Goal: Task Accomplishment & Management: Use online tool/utility

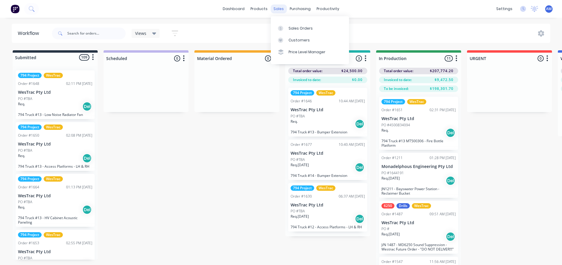
click at [279, 7] on div "sales" at bounding box center [279, 8] width 16 height 9
click at [297, 30] on div "Sales Orders" at bounding box center [301, 28] width 24 height 5
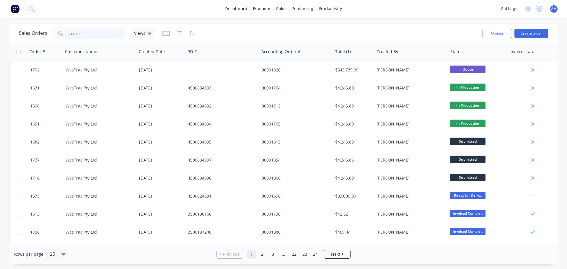
click at [76, 37] on input "text" at bounding box center [97, 33] width 58 height 12
type input "1613"
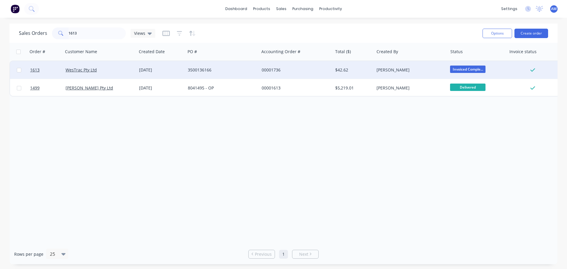
click at [150, 66] on div "[DATE]" at bounding box center [161, 70] width 49 height 18
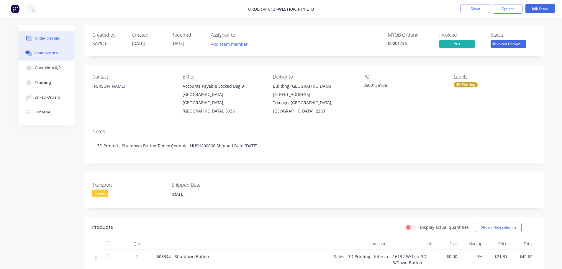
click at [50, 52] on div "Collaborate" at bounding box center [46, 52] width 23 height 5
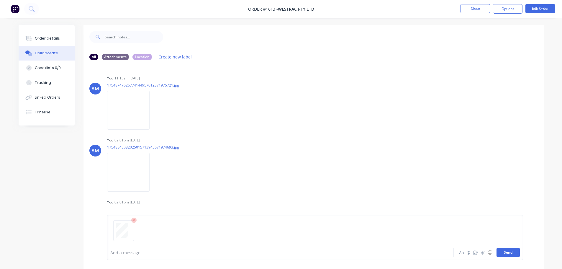
click at [505, 253] on button "Send" at bounding box center [508, 252] width 23 height 9
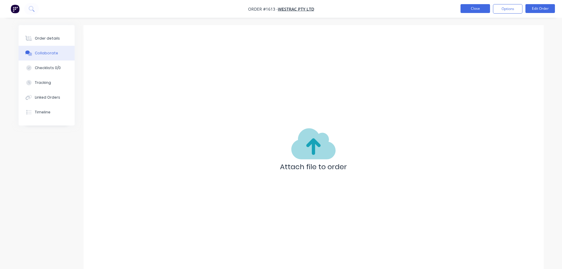
click at [469, 9] on button "Close" at bounding box center [476, 8] width 30 height 9
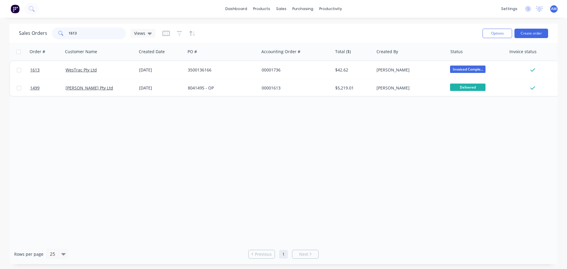
drag, startPoint x: 95, startPoint y: 34, endPoint x: 64, endPoint y: 37, distance: 30.9
click at [64, 37] on div "1613" at bounding box center [89, 33] width 74 height 12
type input "1697"
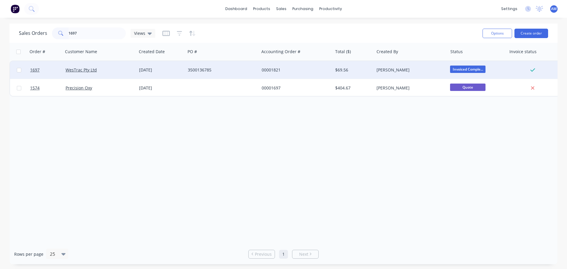
click at [135, 69] on div "WesTrac Pty Ltd" at bounding box center [100, 70] width 74 height 18
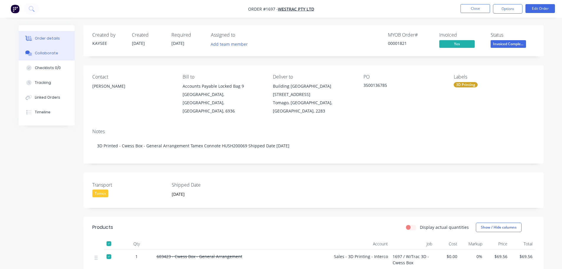
click at [47, 56] on div "Collaborate" at bounding box center [46, 52] width 23 height 5
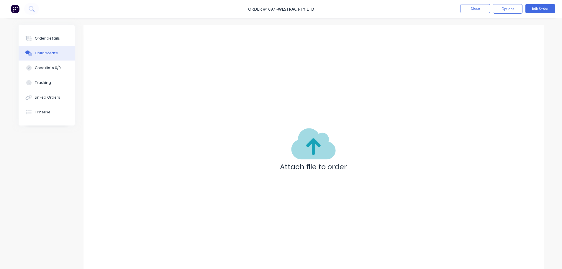
scroll to position [9, 0]
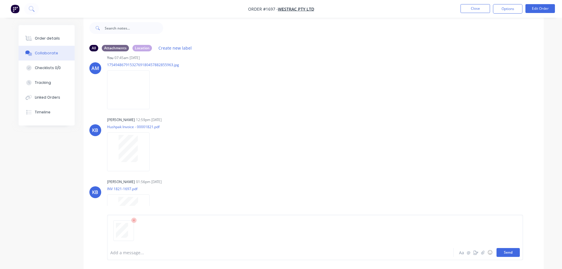
click at [512, 252] on button "Send" at bounding box center [508, 252] width 23 height 9
click at [469, 9] on button "Close" at bounding box center [476, 8] width 30 height 9
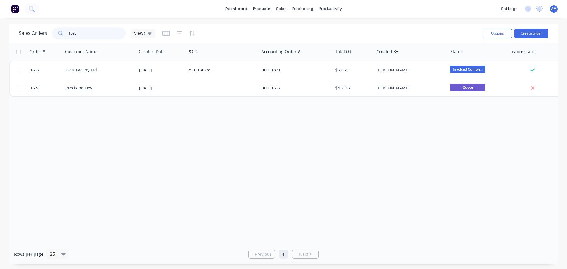
drag, startPoint x: 79, startPoint y: 29, endPoint x: 62, endPoint y: 28, distance: 17.4
click at [62, 28] on div "1697" at bounding box center [89, 33] width 74 height 12
type input "1708"
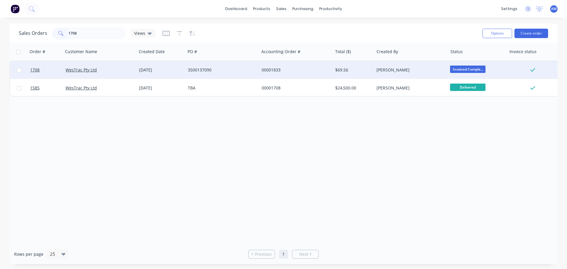
click at [116, 71] on div "WesTrac Pty Ltd" at bounding box center [99, 70] width 66 height 6
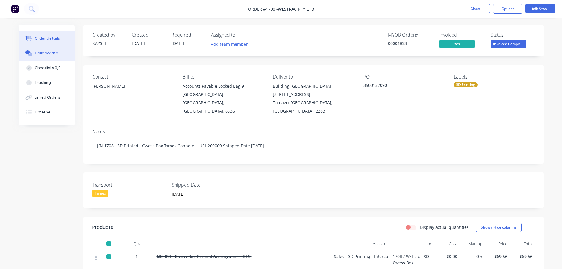
click at [45, 54] on div "Collaborate" at bounding box center [46, 52] width 23 height 5
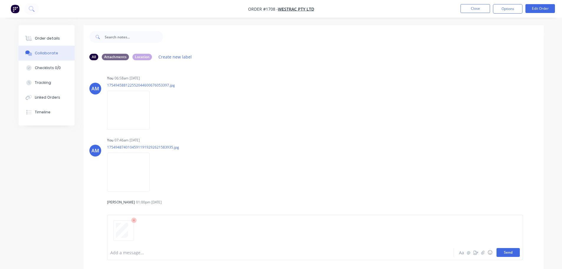
click at [509, 253] on button "Send" at bounding box center [508, 252] width 23 height 9
click at [478, 6] on button "Close" at bounding box center [476, 8] width 30 height 9
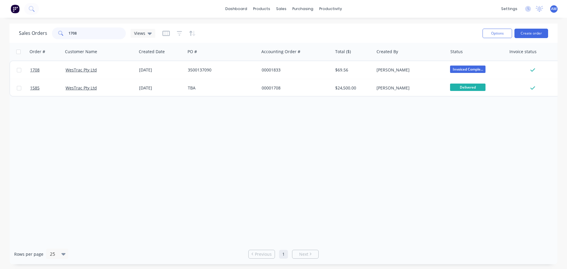
drag, startPoint x: 86, startPoint y: 33, endPoint x: 65, endPoint y: 32, distance: 20.7
click at [66, 32] on div "1708" at bounding box center [89, 33] width 74 height 12
type input "1301"
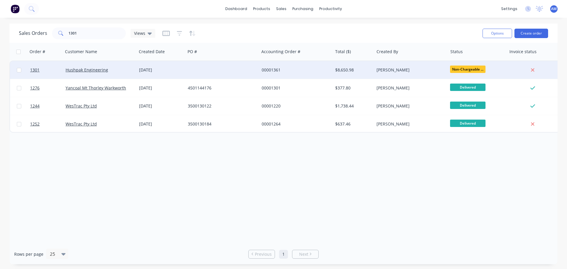
click at [112, 79] on div "Hushpak Engineering" at bounding box center [100, 70] width 74 height 18
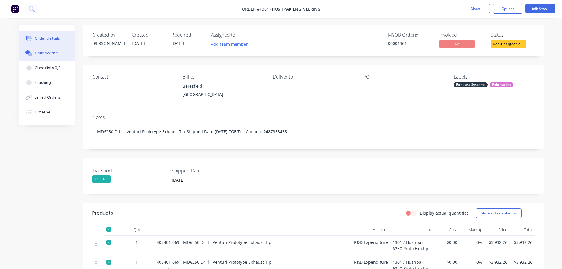
click at [43, 53] on div "Collaborate" at bounding box center [46, 52] width 23 height 5
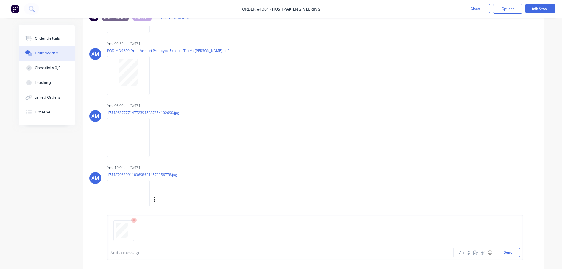
scroll to position [136, 0]
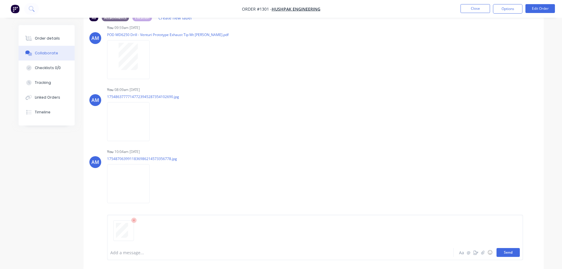
click at [513, 254] on button "Send" at bounding box center [508, 252] width 23 height 9
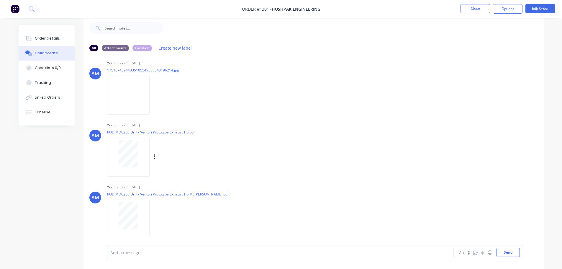
scroll to position [0, 0]
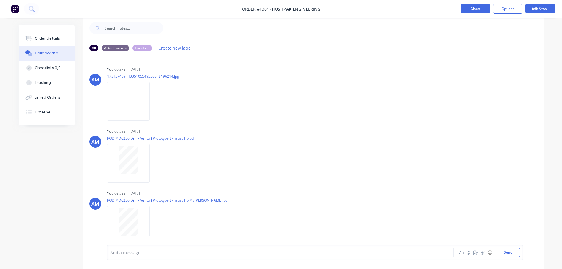
click at [471, 10] on button "Close" at bounding box center [476, 8] width 30 height 9
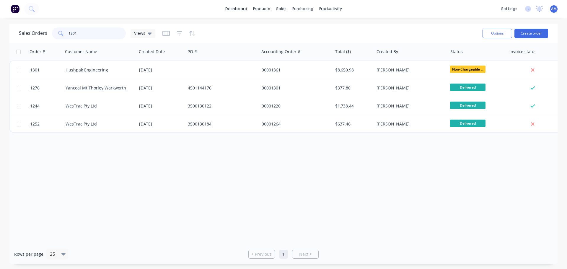
drag, startPoint x: 80, startPoint y: 32, endPoint x: 58, endPoint y: 32, distance: 21.6
click at [59, 32] on div "1301" at bounding box center [89, 33] width 74 height 12
type input "1450"
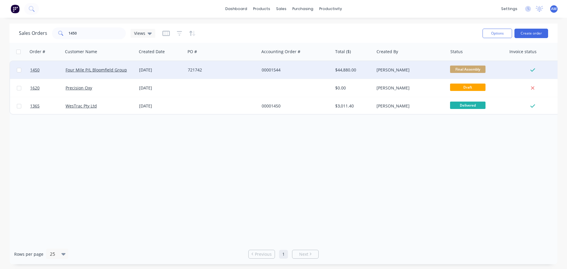
click at [96, 73] on div "Four Mile P/L Bloomfield Group" at bounding box center [100, 70] width 74 height 18
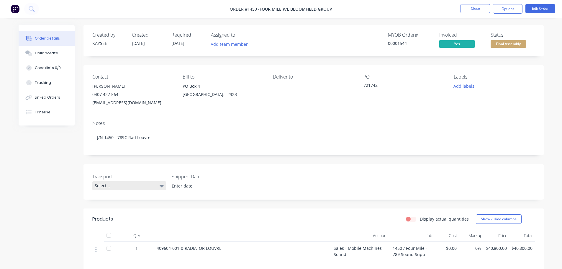
click at [162, 185] on icon at bounding box center [162, 185] width 4 height 6
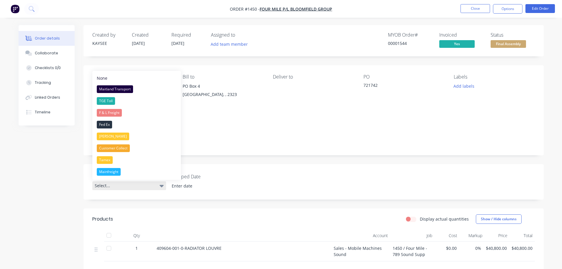
click at [161, 184] on icon at bounding box center [162, 185] width 4 height 6
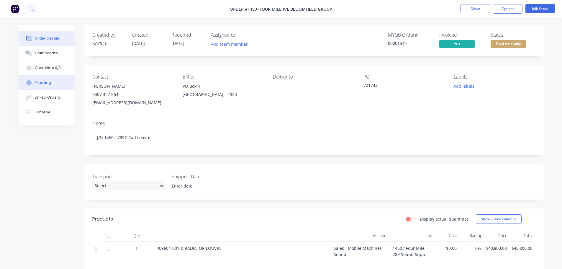
click at [46, 80] on button "Tracking" at bounding box center [47, 82] width 56 height 15
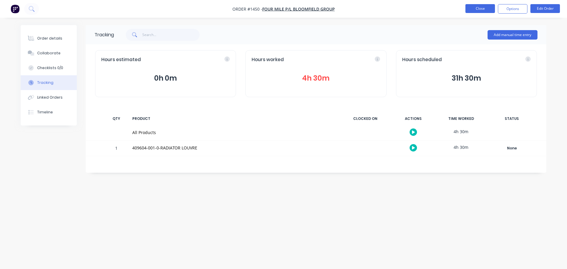
click at [471, 10] on button "Close" at bounding box center [480, 8] width 30 height 9
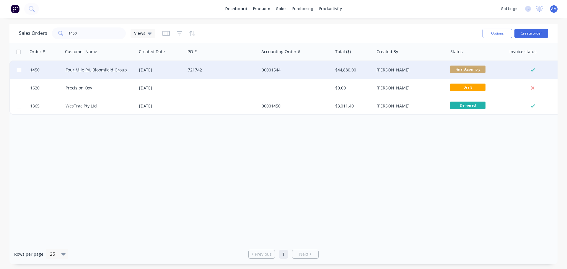
click at [110, 73] on div "Four Mile P/L Bloomfield Group" at bounding box center [99, 70] width 66 height 6
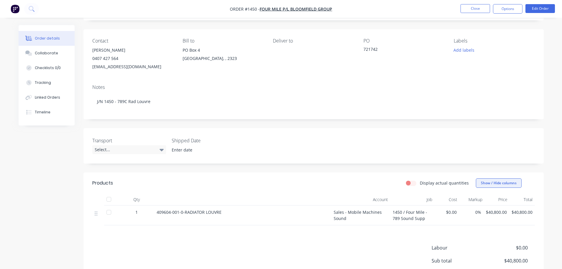
scroll to position [97, 0]
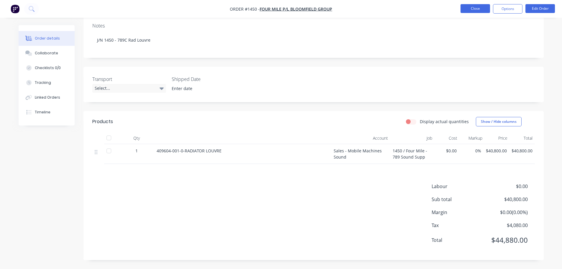
click at [472, 10] on button "Close" at bounding box center [476, 8] width 30 height 9
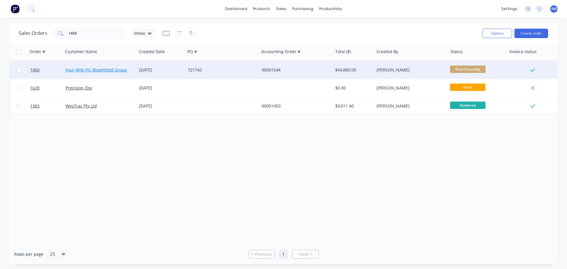
click at [85, 71] on link "Four Mile P/L Bloomfield Group" at bounding box center [96, 70] width 61 height 6
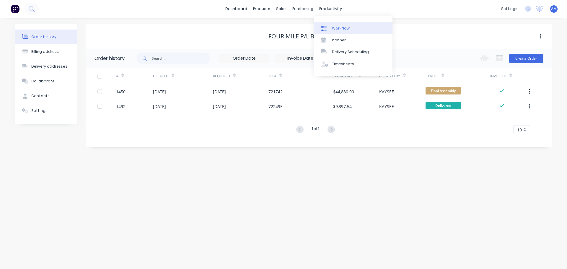
click at [342, 32] on link "Workflow" at bounding box center [353, 28] width 78 height 12
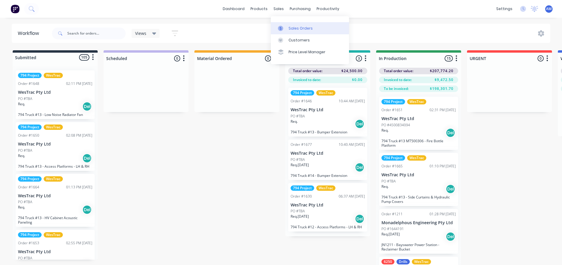
click at [295, 27] on div "Sales Orders" at bounding box center [301, 28] width 24 height 5
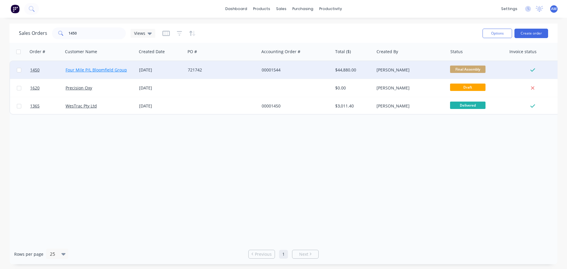
click at [103, 70] on link "Four Mile P/L Bloomfield Group" at bounding box center [96, 70] width 61 height 6
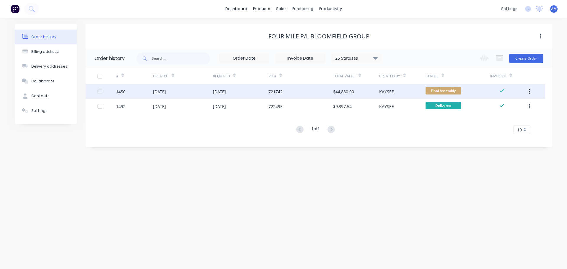
click at [360, 91] on div "$44,880.00" at bounding box center [356, 91] width 46 height 15
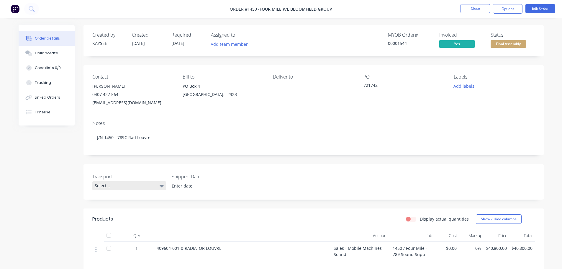
click at [162, 185] on icon at bounding box center [162, 186] width 4 height 2
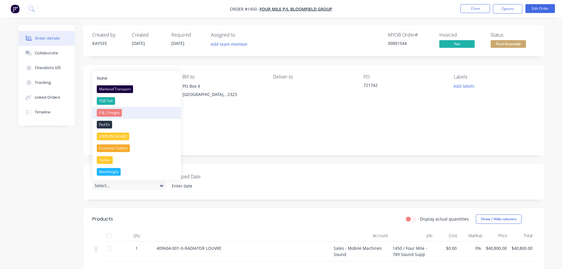
click at [144, 114] on button "F & L Freight" at bounding box center [136, 113] width 89 height 12
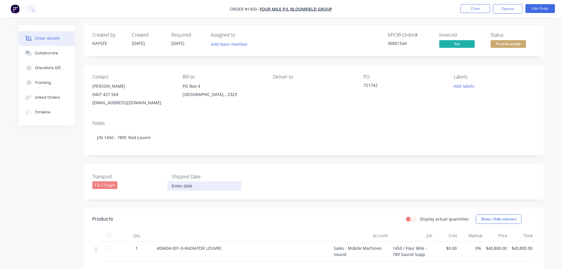
click at [190, 185] on input at bounding box center [205, 186] width 74 height 9
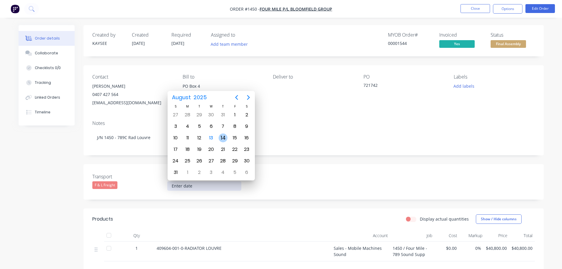
click at [223, 138] on div "14" at bounding box center [223, 137] width 9 height 9
type input "[DATE]"
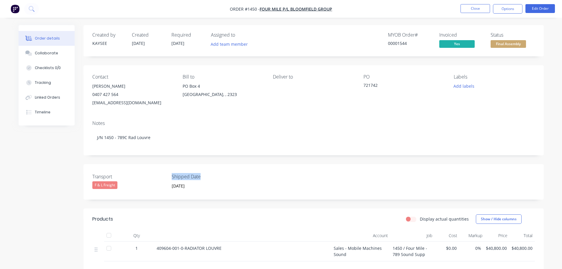
drag, startPoint x: 203, startPoint y: 176, endPoint x: 169, endPoint y: 172, distance: 34.2
click at [169, 172] on div "Transport F & L Freight Shipped Date [DATE]" at bounding box center [314, 181] width 461 height 35
copy label "Shipped Date"
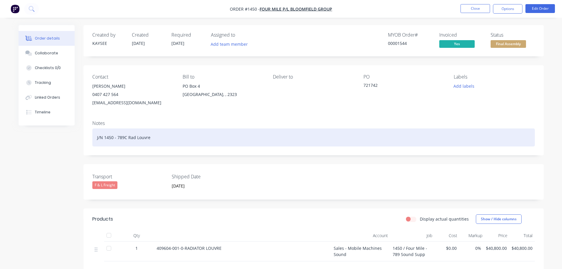
click at [164, 138] on div "J/N 1450 - 789C Rad Louvre" at bounding box center [313, 137] width 443 height 18
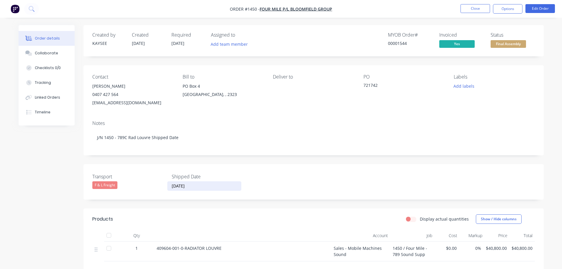
drag, startPoint x: 199, startPoint y: 185, endPoint x: 168, endPoint y: 186, distance: 30.7
click at [168, 186] on input "[DATE]" at bounding box center [205, 186] width 74 height 9
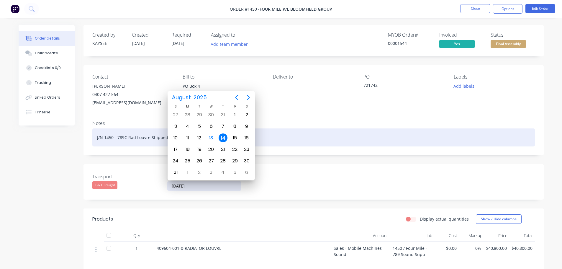
click at [260, 137] on div "J/N 1450 - 789C Rad Louvre Shipped Date" at bounding box center [313, 137] width 443 height 18
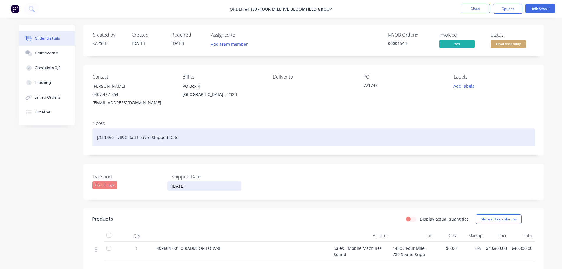
click at [189, 139] on div "J/N 1450 - 789C Rad Louvre Shipped Date" at bounding box center [313, 137] width 443 height 18
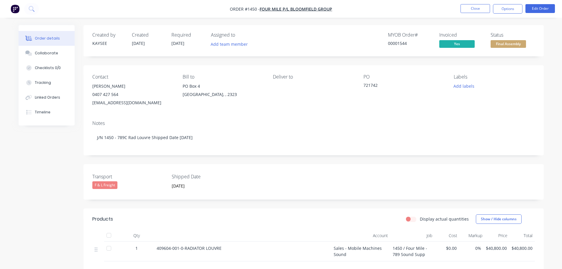
click at [117, 185] on div "F & L Freight" at bounding box center [104, 185] width 25 height 8
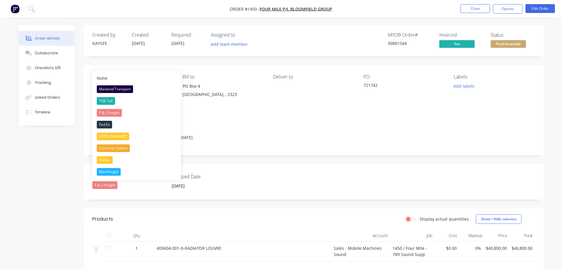
click at [125, 187] on div "F & L Freight" at bounding box center [129, 185] width 74 height 8
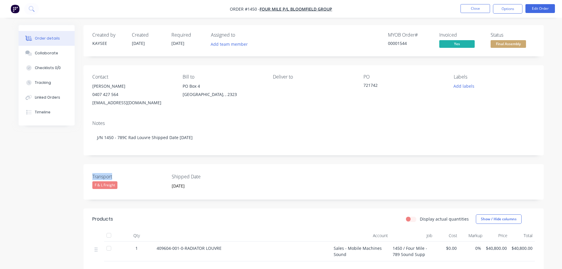
drag, startPoint x: 115, startPoint y: 178, endPoint x: 92, endPoint y: 175, distance: 23.0
click at [92, 175] on div "Transport F & L Freight Shipped Date [DATE]" at bounding box center [314, 181] width 461 height 35
copy label "Transport"
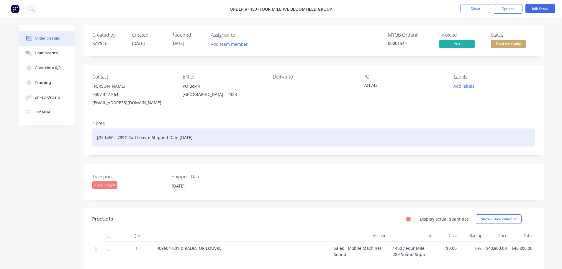
click at [208, 136] on div "J/N 1450 - 789C Rad Louvre Shipped Date [DATE]" at bounding box center [313, 137] width 443 height 18
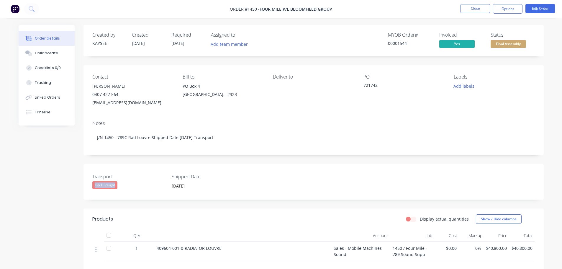
drag, startPoint x: 130, startPoint y: 188, endPoint x: 89, endPoint y: 185, distance: 40.3
click at [91, 185] on div "Transport F & L Freight Shipped Date [DATE]" at bounding box center [314, 181] width 461 height 35
copy div "F & L Freight"
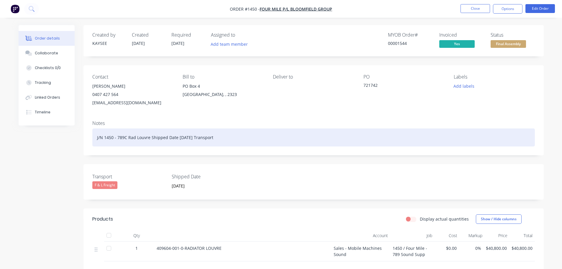
click at [234, 138] on div "J/N 1450 - 789C Rad Louvre Shipped Date [DATE] Transport" at bounding box center [313, 137] width 443 height 18
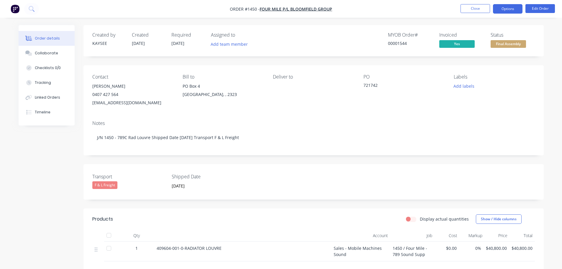
click at [510, 10] on button "Options" at bounding box center [508, 8] width 30 height 9
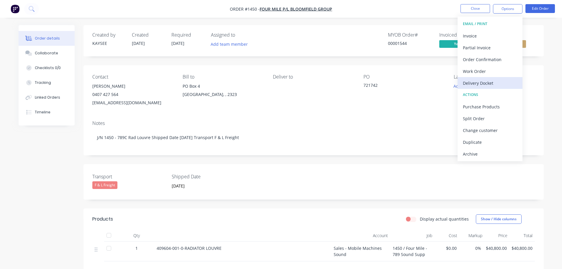
click at [493, 84] on div "Delivery Docket" at bounding box center [490, 83] width 54 height 9
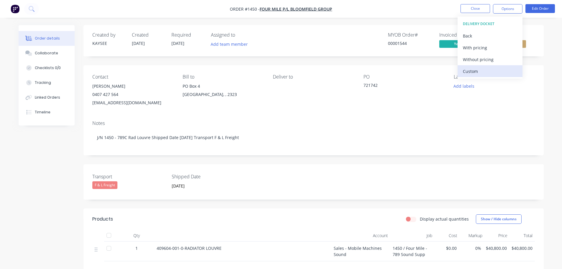
click at [492, 73] on div "Custom" at bounding box center [490, 71] width 54 height 9
click at [492, 62] on div "Without pricing" at bounding box center [490, 59] width 54 height 9
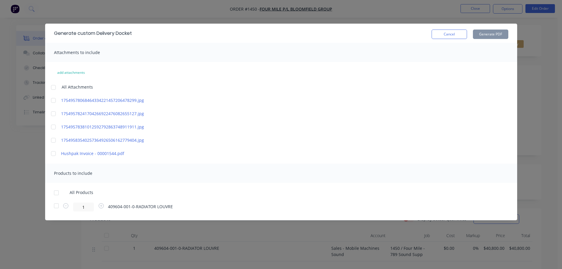
click at [57, 193] on div at bounding box center [56, 193] width 12 height 12
click at [491, 35] on button "Generate PDF" at bounding box center [490, 34] width 35 height 9
click at [448, 36] on button "Cancel" at bounding box center [449, 34] width 35 height 9
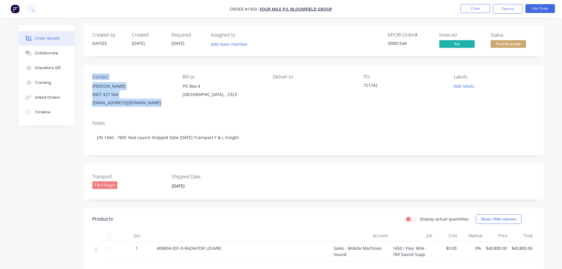
drag, startPoint x: 152, startPoint y: 104, endPoint x: 92, endPoint y: 79, distance: 65.1
click at [92, 79] on div "Contact [PERSON_NAME] 0407 427 564 [EMAIL_ADDRESS][DOMAIN_NAME]" at bounding box center [132, 90] width 81 height 33
copy div "Contact [PERSON_NAME] 0407 427 564 [EMAIL_ADDRESS][DOMAIN_NAME]"
click at [50, 57] on button "Collaborate" at bounding box center [47, 53] width 56 height 15
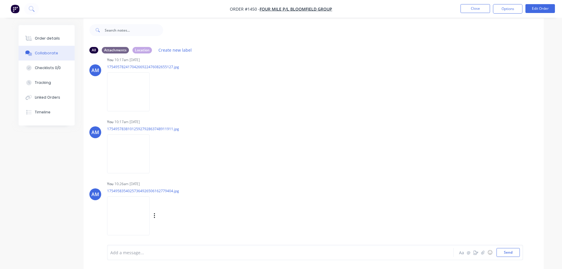
scroll to position [9, 0]
click at [136, 155] on img at bounding box center [128, 151] width 43 height 39
click at [156, 151] on icon "button" at bounding box center [155, 151] width 2 height 7
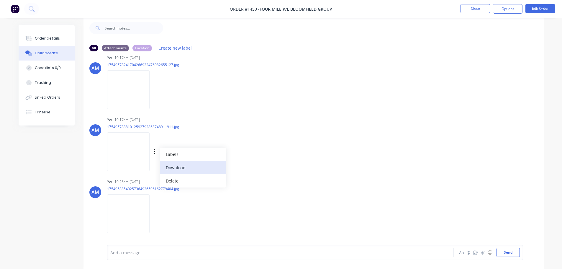
click at [182, 166] on button "Download" at bounding box center [193, 167] width 66 height 13
click at [466, 9] on button "Close" at bounding box center [476, 8] width 30 height 9
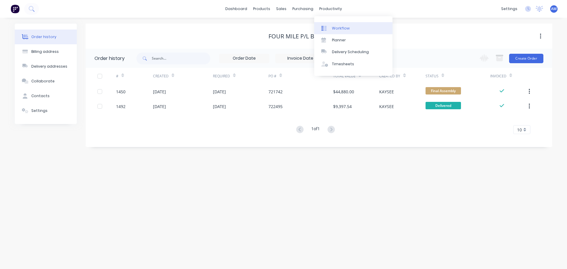
click at [341, 29] on div "Workflow" at bounding box center [341, 28] width 18 height 5
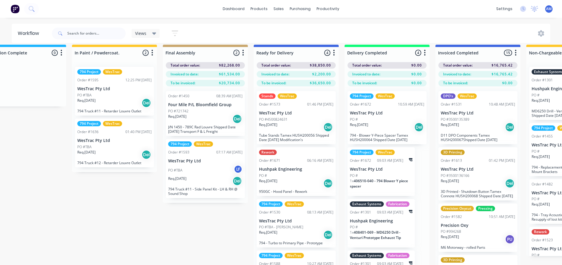
scroll to position [0, 850]
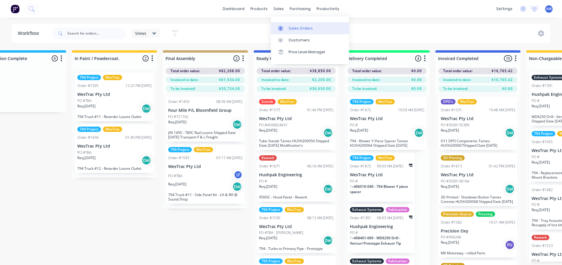
click at [293, 27] on div "Sales Orders" at bounding box center [301, 28] width 24 height 5
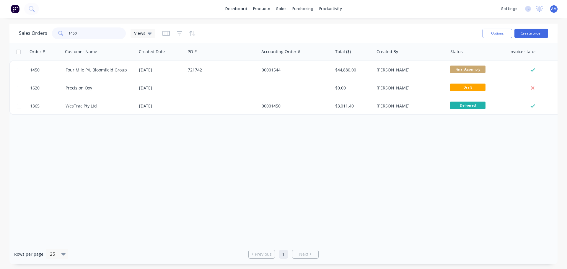
drag, startPoint x: 75, startPoint y: 32, endPoint x: 63, endPoint y: 30, distance: 12.0
click at [63, 30] on div "1450" at bounding box center [89, 33] width 74 height 12
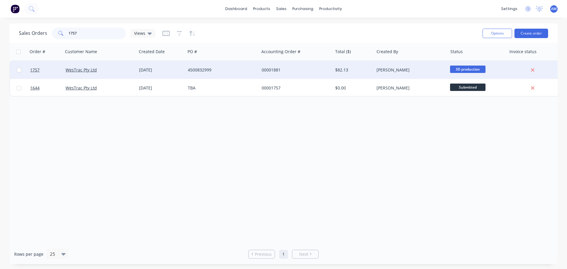
type input "1757"
click at [169, 70] on div "[DATE]" at bounding box center [161, 70] width 44 height 6
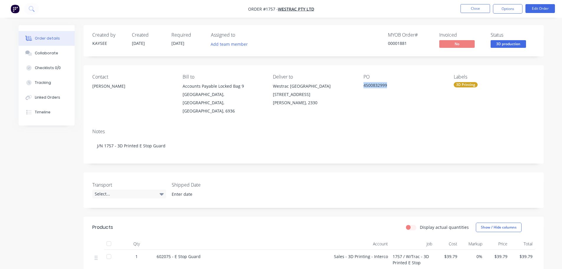
drag, startPoint x: 390, startPoint y: 86, endPoint x: 362, endPoint y: 86, distance: 28.1
click at [362, 86] on div "Contact [PERSON_NAME] [PERSON_NAME] to Accounts Payable [STREET_ADDRESS] Delive…" at bounding box center [314, 94] width 461 height 59
copy div "4500832999"
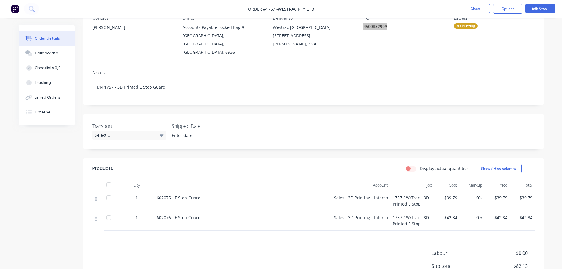
scroll to position [59, 0]
drag, startPoint x: 202, startPoint y: 188, endPoint x: 154, endPoint y: 190, distance: 47.6
click at [154, 191] on div "602075 - E Stop Guard" at bounding box center [242, 201] width 177 height 20
copy span "602075 - E Stop Guard"
drag, startPoint x: 205, startPoint y: 209, endPoint x: 154, endPoint y: 210, distance: 50.8
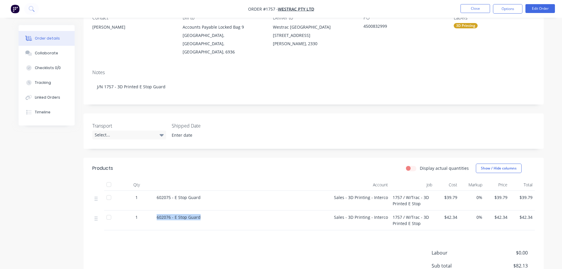
click at [154, 210] on div "1 602076 - E Stop Guard Sales - 3D Printing - Interco 1757 / W/Trac - 3D Printe…" at bounding box center [313, 220] width 443 height 20
copy div "602076 - E Stop Guard"
click at [161, 134] on icon at bounding box center [162, 135] width 4 height 2
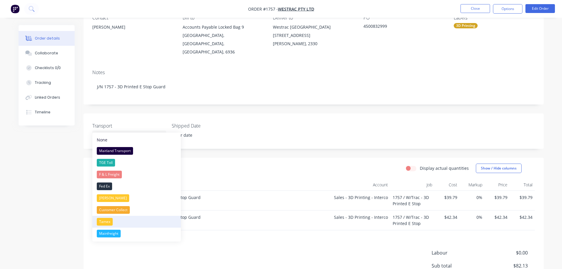
click at [138, 223] on button "Tamex" at bounding box center [136, 222] width 89 height 12
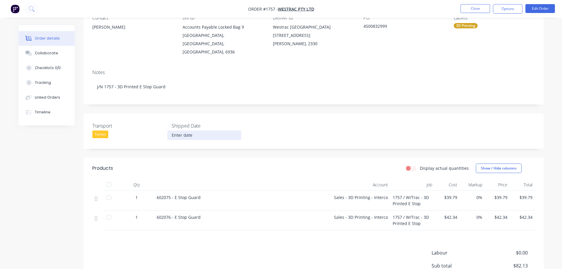
click at [188, 131] on input at bounding box center [205, 135] width 74 height 9
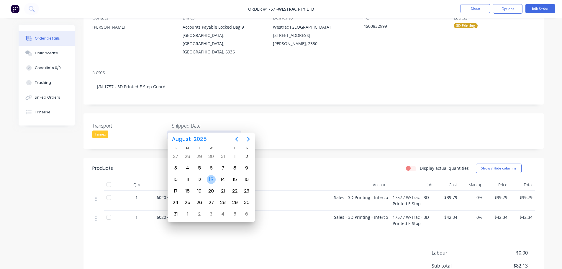
click at [211, 180] on div "13" at bounding box center [211, 179] width 9 height 9
type input "[DATE]"
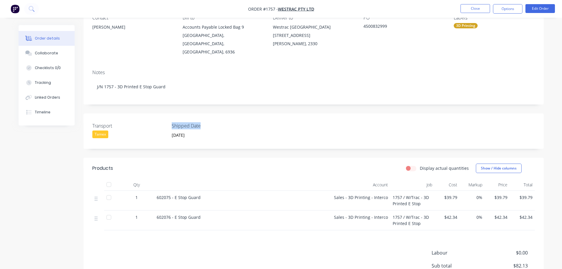
drag, startPoint x: 202, startPoint y: 119, endPoint x: 171, endPoint y: 114, distance: 31.7
click at [171, 114] on div "Transport Tamex Shipped Date [DATE]" at bounding box center [314, 130] width 461 height 35
copy label "Shipped Date"
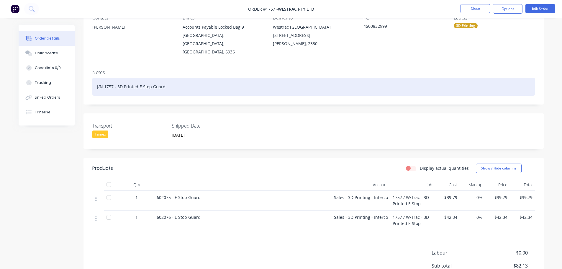
click at [182, 78] on div "J/N 1757 - 3D Printed E Stop Guard" at bounding box center [313, 87] width 443 height 18
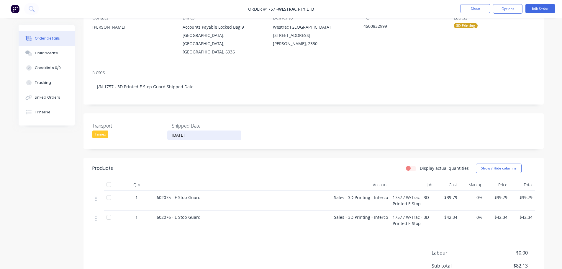
drag, startPoint x: 194, startPoint y: 128, endPoint x: 168, endPoint y: 125, distance: 26.8
click at [168, 131] on input "[DATE]" at bounding box center [205, 135] width 74 height 9
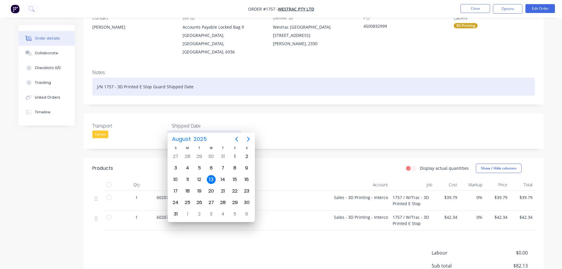
click at [199, 80] on div "J/N 1757 - 3D Printed E Stop Guard Shipped Date" at bounding box center [313, 87] width 443 height 18
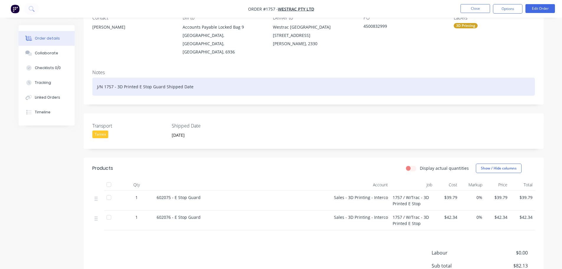
click at [199, 79] on div "J/N 1757 - 3D Printed E Stop Guard Shipped Date" at bounding box center [313, 87] width 443 height 18
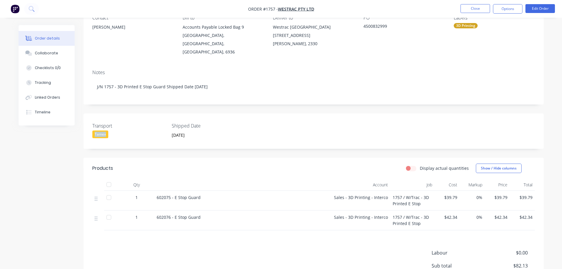
drag, startPoint x: 113, startPoint y: 128, endPoint x: 92, endPoint y: 125, distance: 21.9
click at [92, 130] on div "Tamex" at bounding box center [129, 134] width 74 height 8
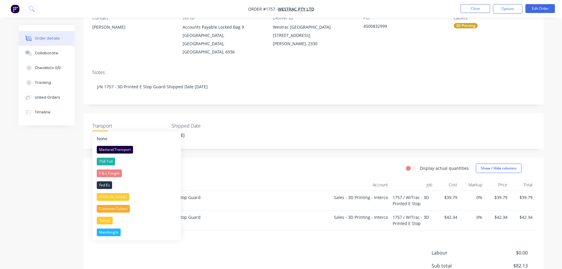
copy div "Tamex"
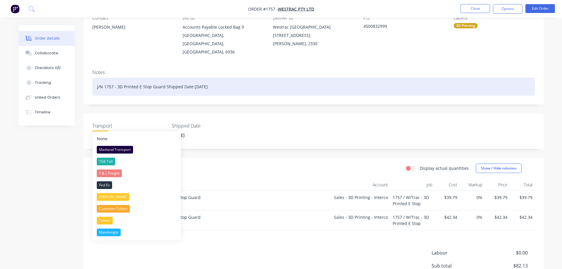
click at [220, 78] on div "J/N 1757 - 3D Printed E Stop Guard Shipped Date [DATE]" at bounding box center [313, 87] width 443 height 18
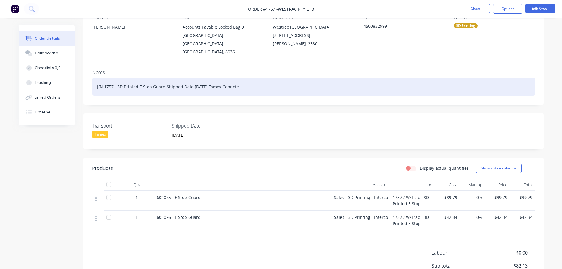
click at [252, 79] on div "J/N 1757 - 3D Printed E Stop Guard Shipped Date [DATE] Tamex Connote" at bounding box center [313, 87] width 443 height 18
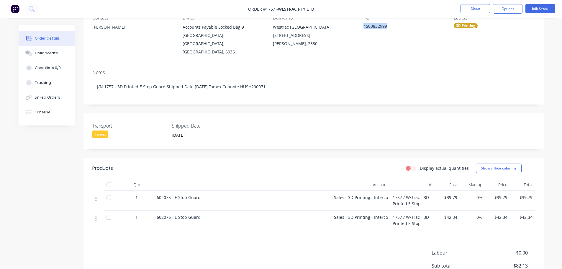
drag, startPoint x: 389, startPoint y: 25, endPoint x: 363, endPoint y: 25, distance: 26.0
click at [363, 25] on div "Contact [PERSON_NAME] [PERSON_NAME] to Accounts Payable [STREET_ADDRESS] Delive…" at bounding box center [314, 35] width 461 height 59
copy div "4500832999"
click at [507, 11] on button "Options" at bounding box center [508, 8] width 30 height 9
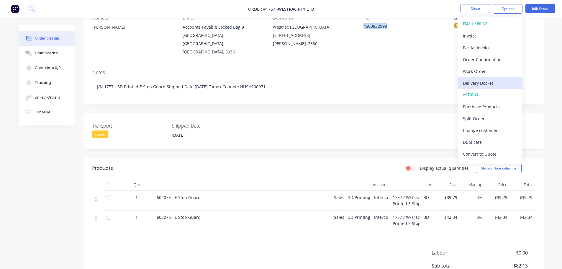
click at [489, 85] on div "Delivery Docket" at bounding box center [490, 83] width 54 height 9
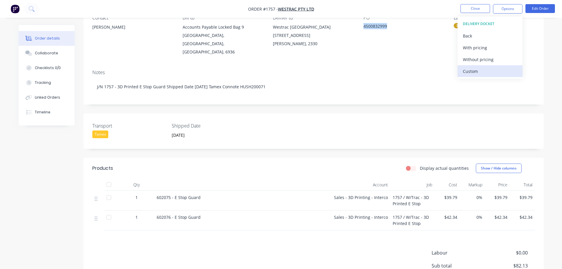
click at [491, 72] on div "Custom" at bounding box center [490, 71] width 54 height 9
click at [489, 57] on div "Without pricing" at bounding box center [490, 59] width 54 height 9
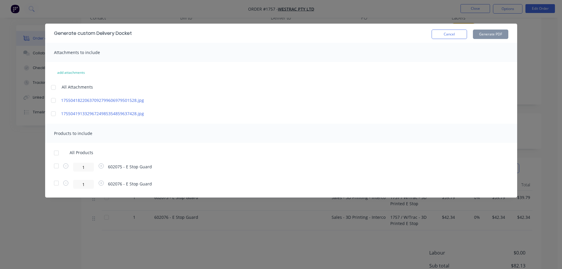
click at [56, 154] on div at bounding box center [56, 153] width 12 height 12
click at [491, 34] on button "Generate PDF" at bounding box center [490, 34] width 35 height 9
